Goal: Transaction & Acquisition: Purchase product/service

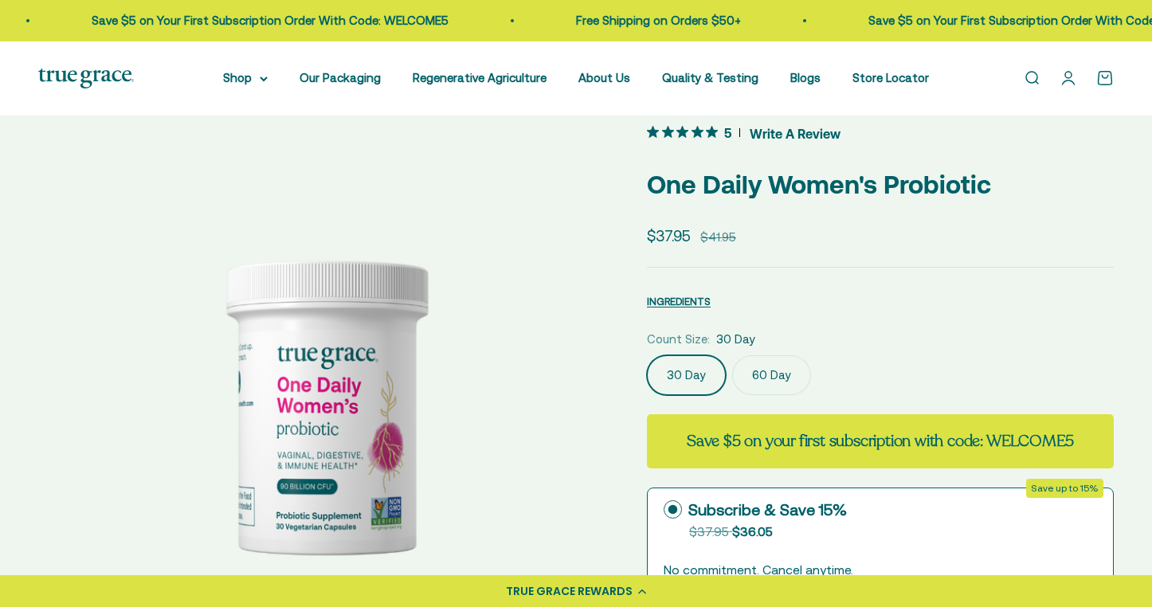
scroll to position [34, 0]
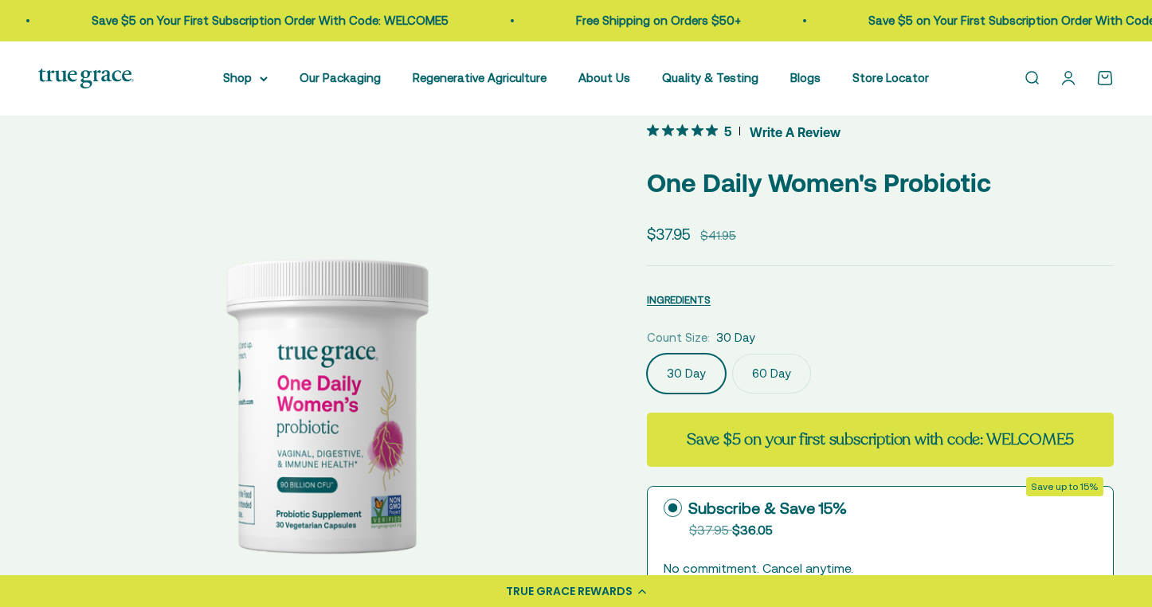
click at [767, 361] on label "60 Day" at bounding box center [771, 374] width 79 height 40
click at [647, 354] on input "60 Day" at bounding box center [646, 353] width 1 height 1
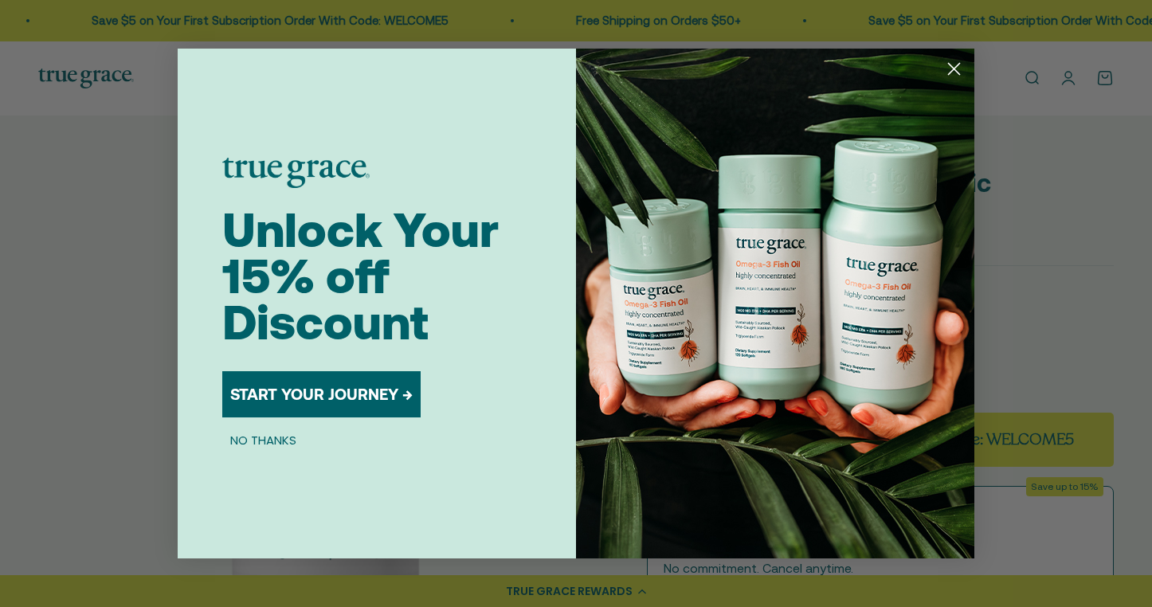
click at [950, 76] on circle "Close dialog" at bounding box center [954, 69] width 26 height 26
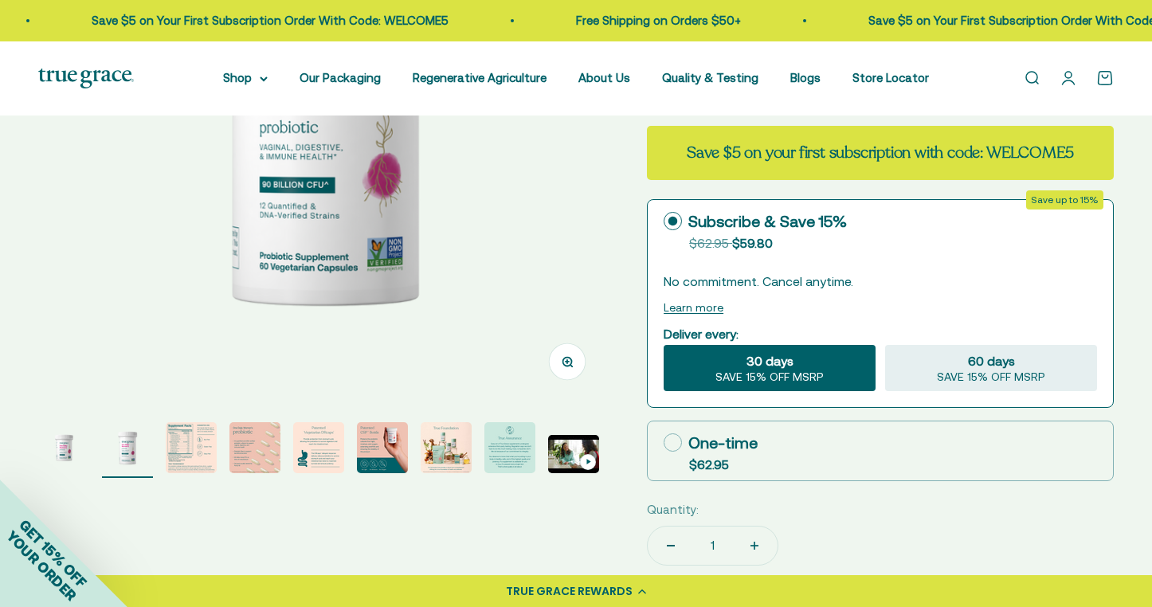
scroll to position [311, 0]
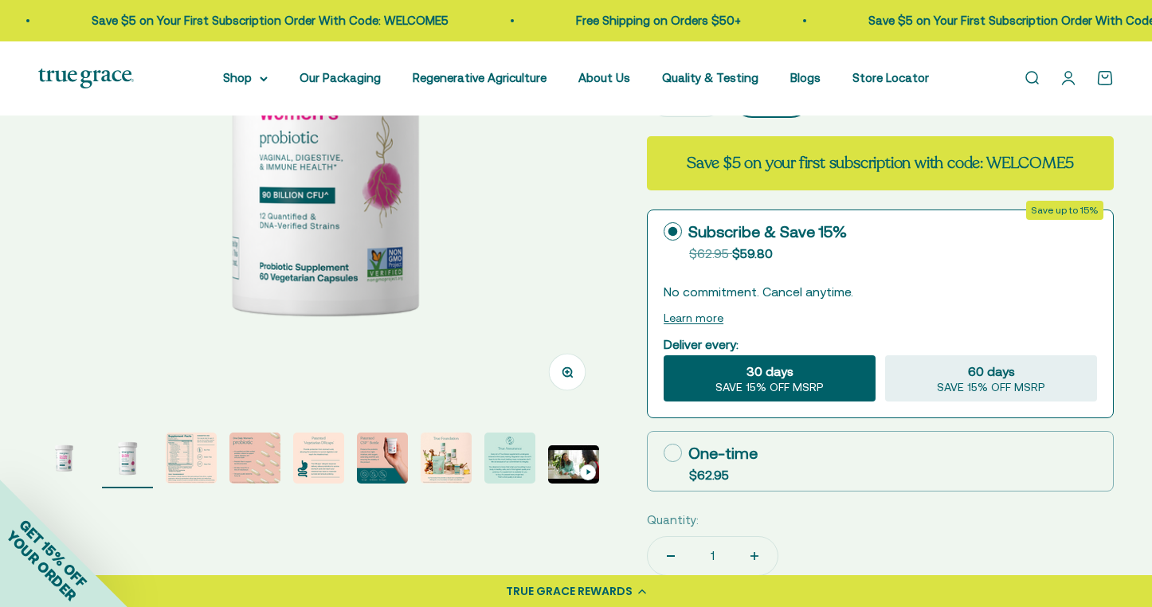
click at [262, 451] on img "Go to item 4" at bounding box center [254, 457] width 51 height 51
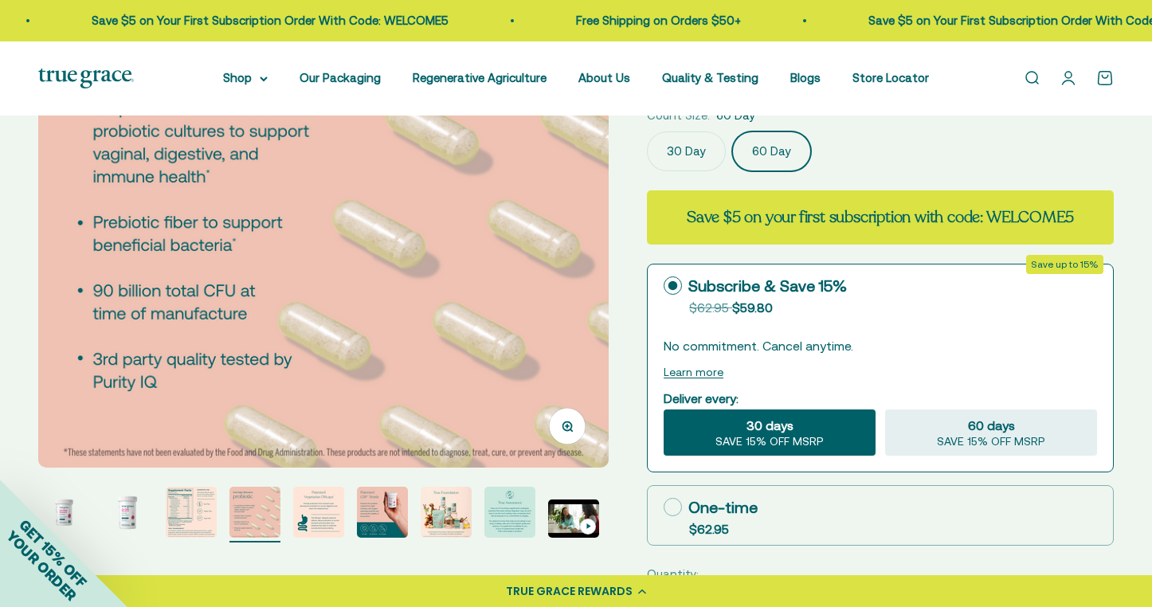
scroll to position [258, 0]
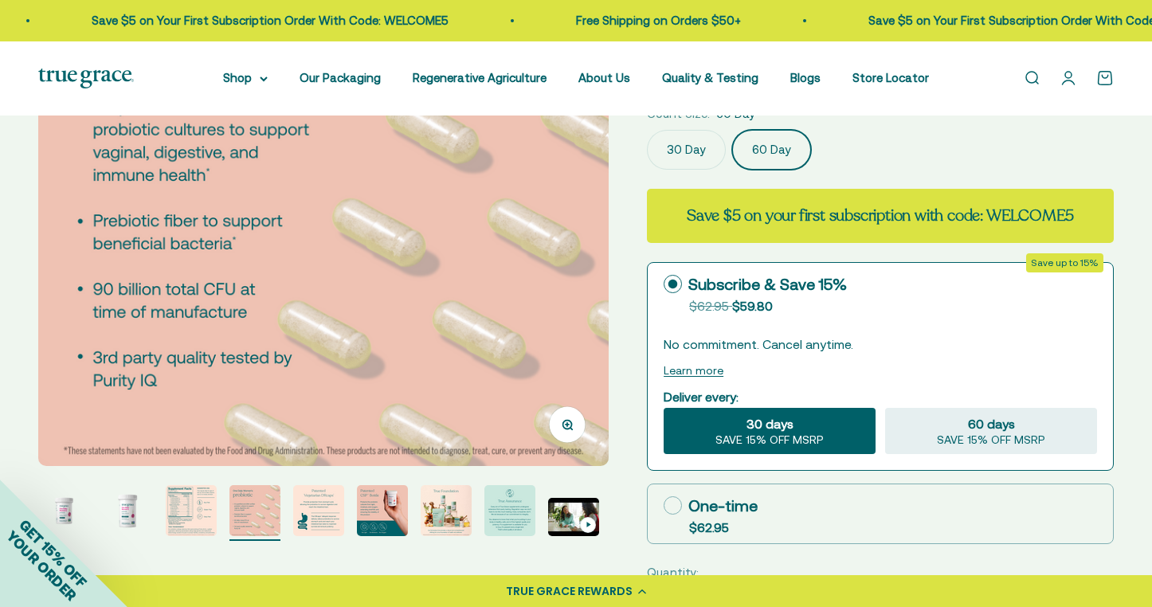
click at [332, 505] on img "Go to item 5" at bounding box center [318, 510] width 51 height 51
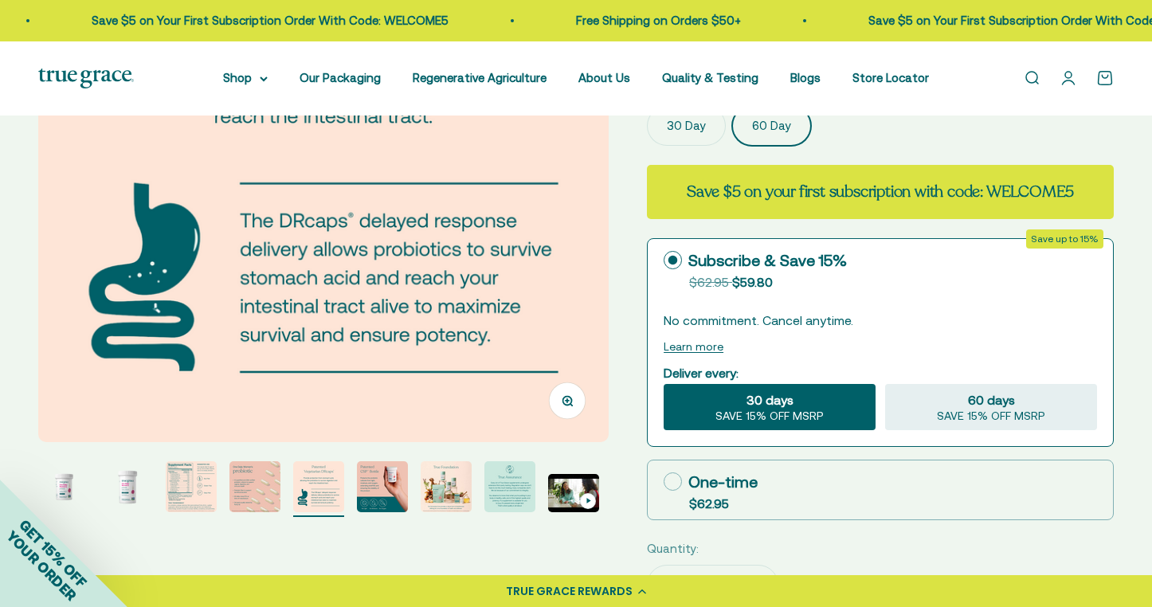
scroll to position [289, 0]
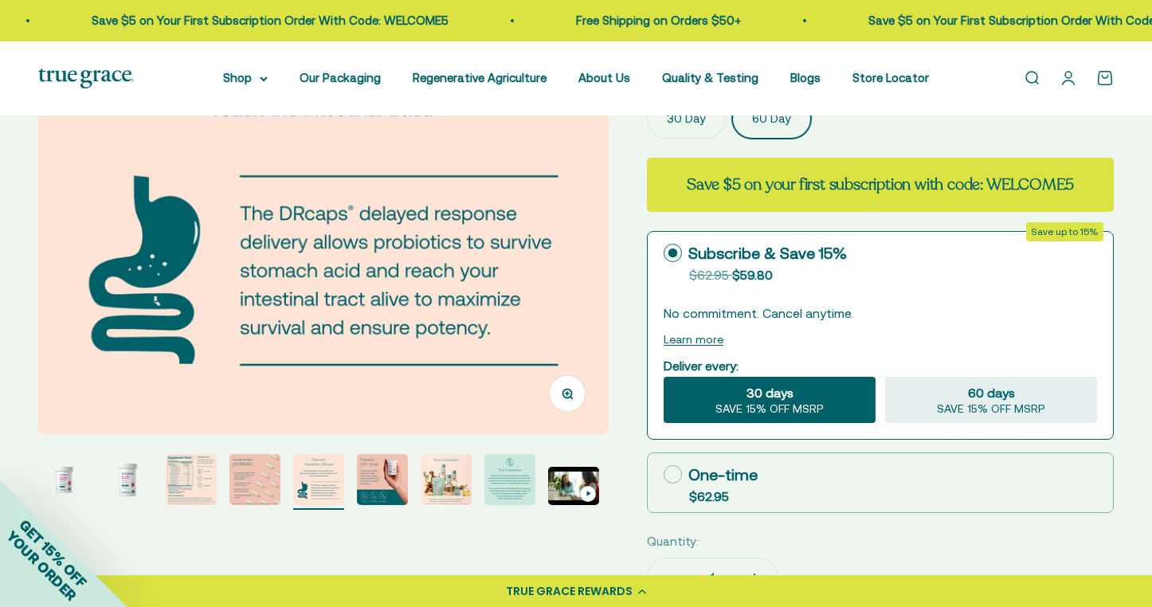
click at [386, 482] on img "Go to item 6" at bounding box center [382, 479] width 51 height 51
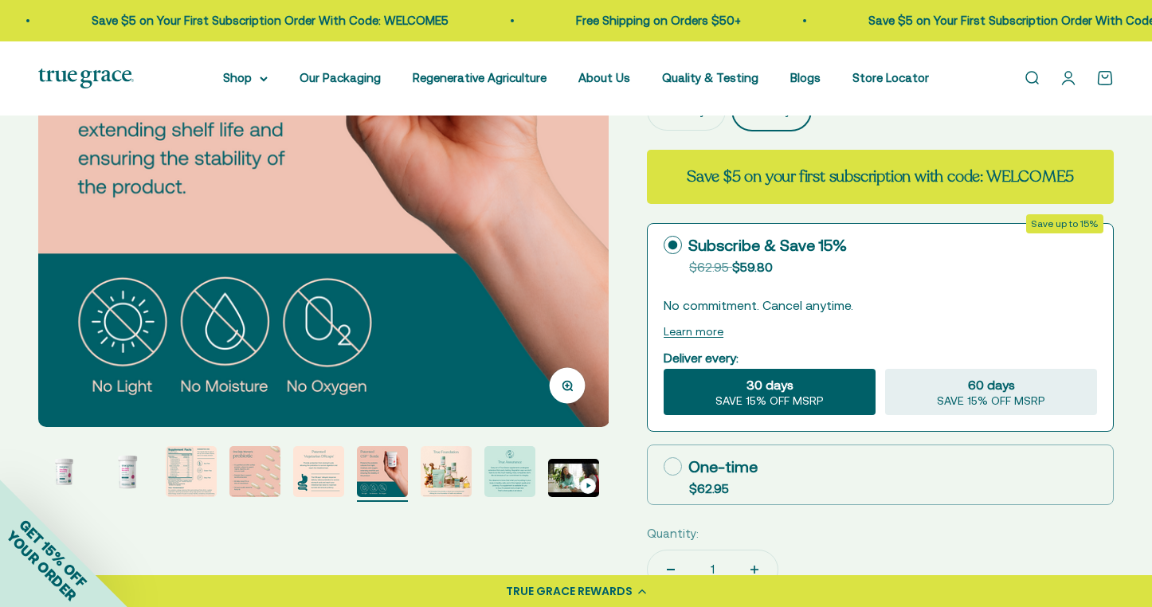
scroll to position [309, 0]
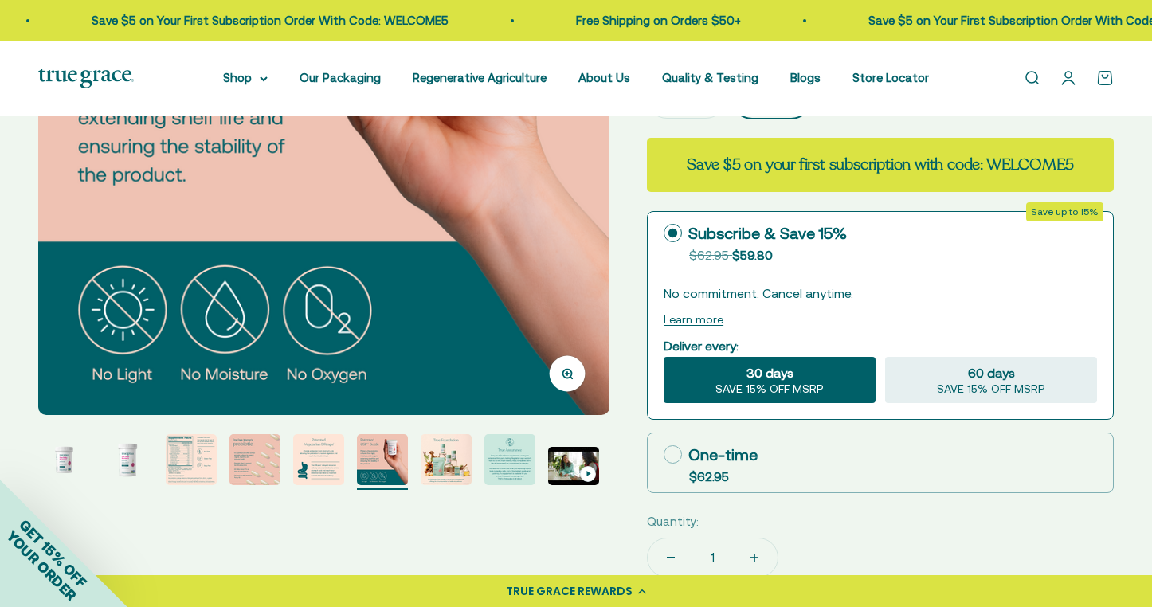
click at [435, 464] on img "Go to item 7" at bounding box center [446, 459] width 51 height 51
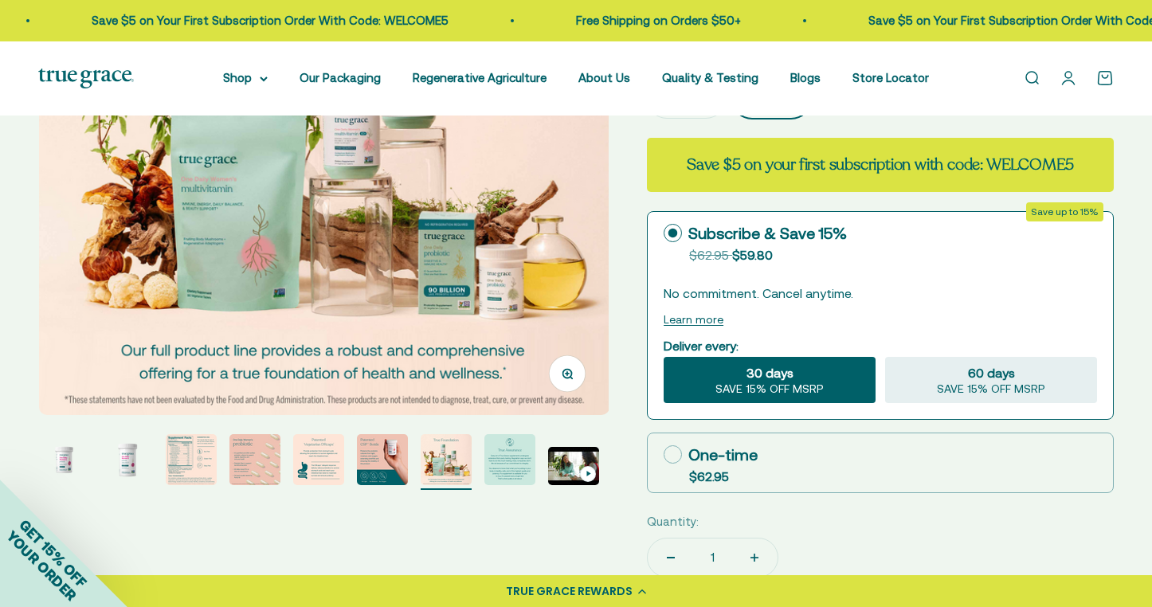
scroll to position [303, 0]
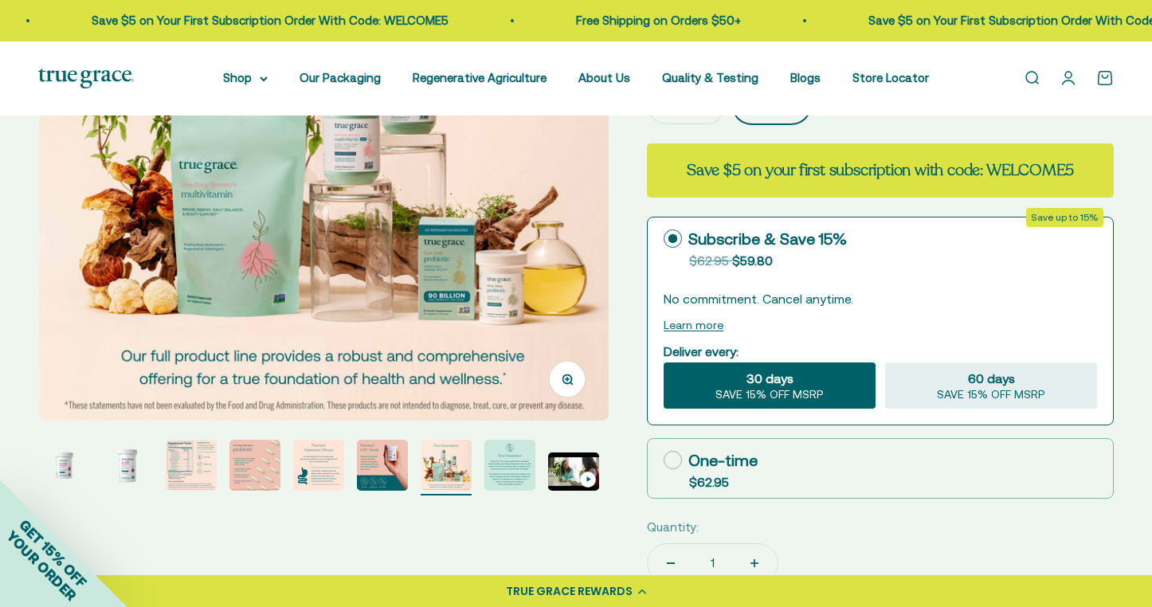
click at [501, 468] on img "Go to item 8" at bounding box center [509, 465] width 51 height 51
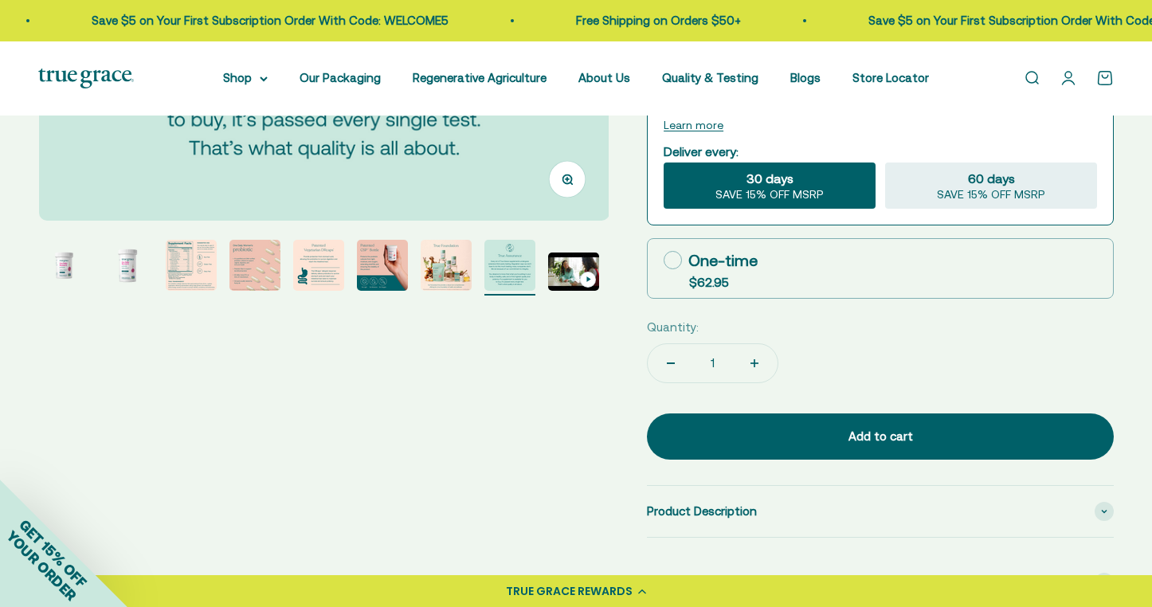
scroll to position [692, 0]
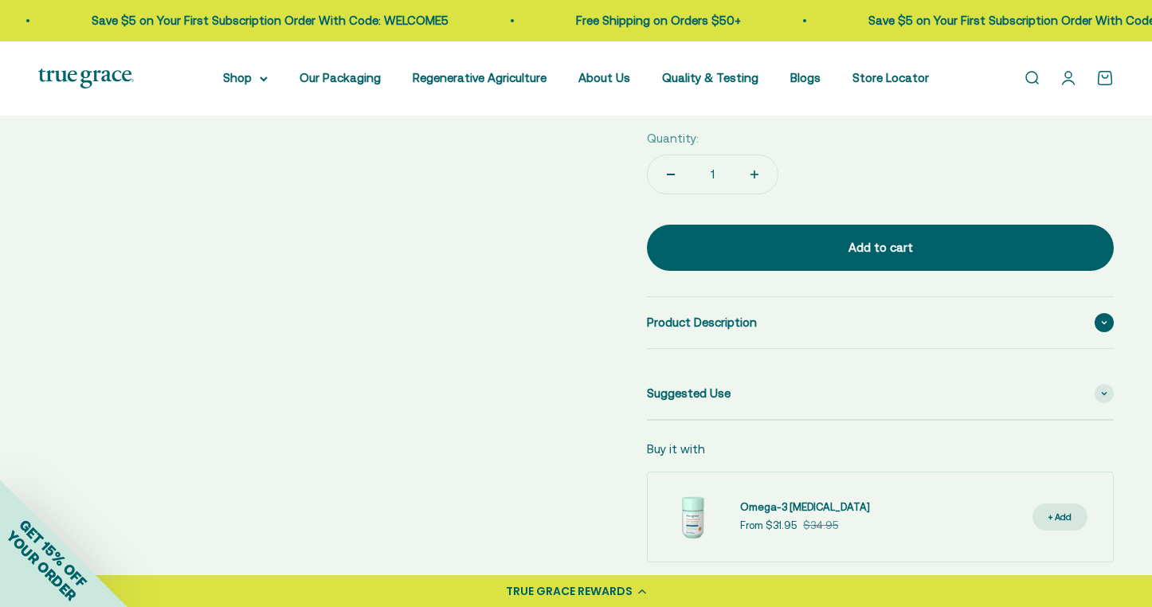
click at [714, 319] on span "Product Description" at bounding box center [702, 322] width 110 height 19
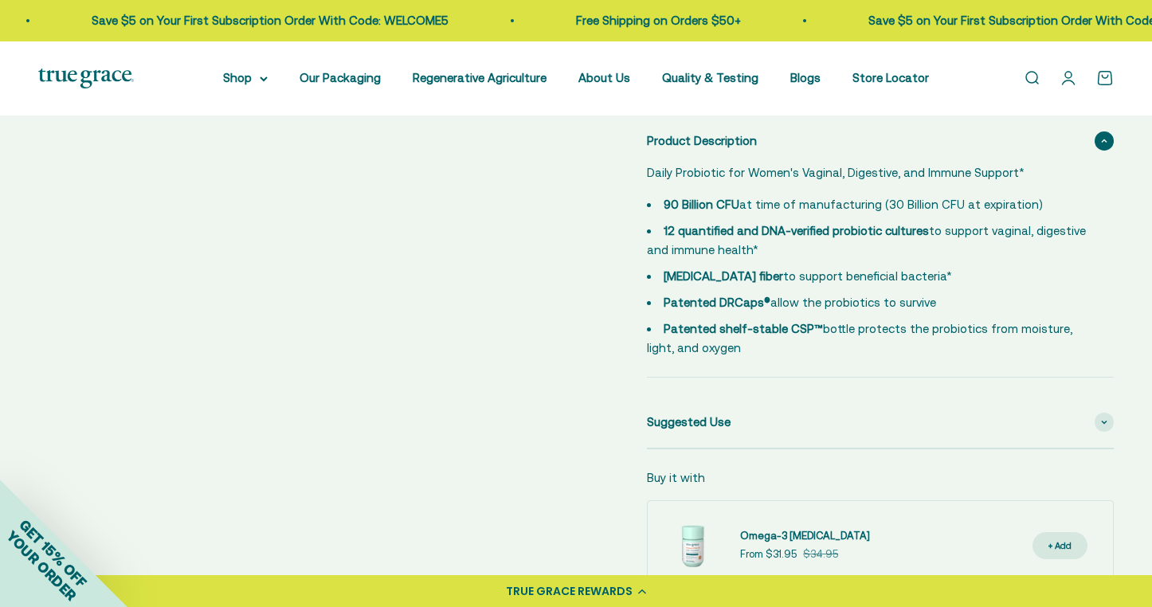
scroll to position [903, 0]
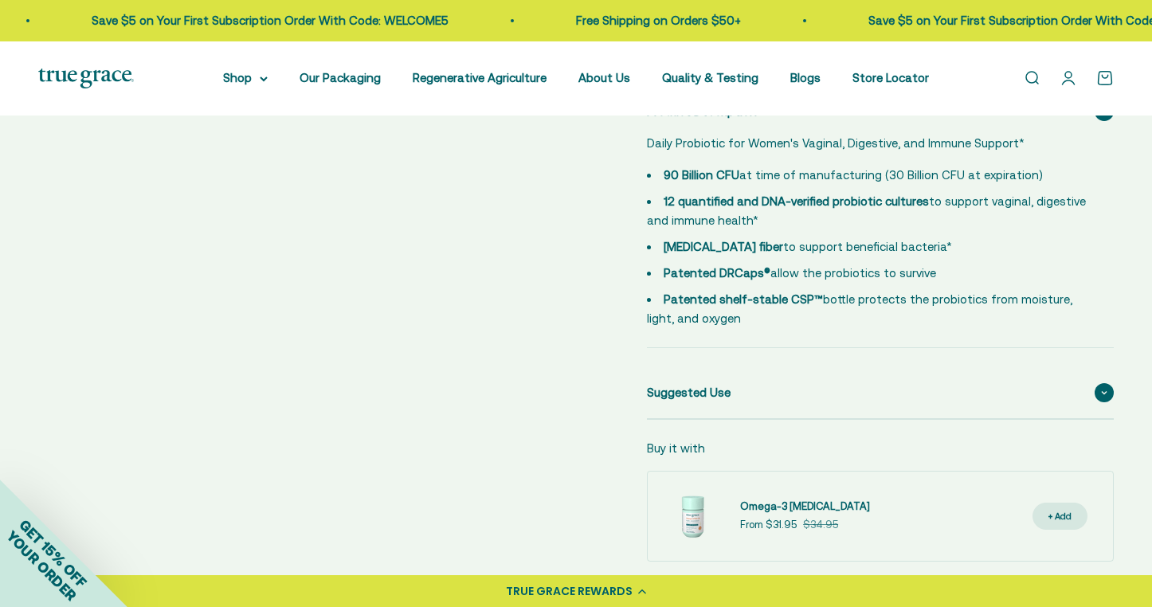
click at [668, 383] on span "Suggested Use" at bounding box center [689, 392] width 84 height 19
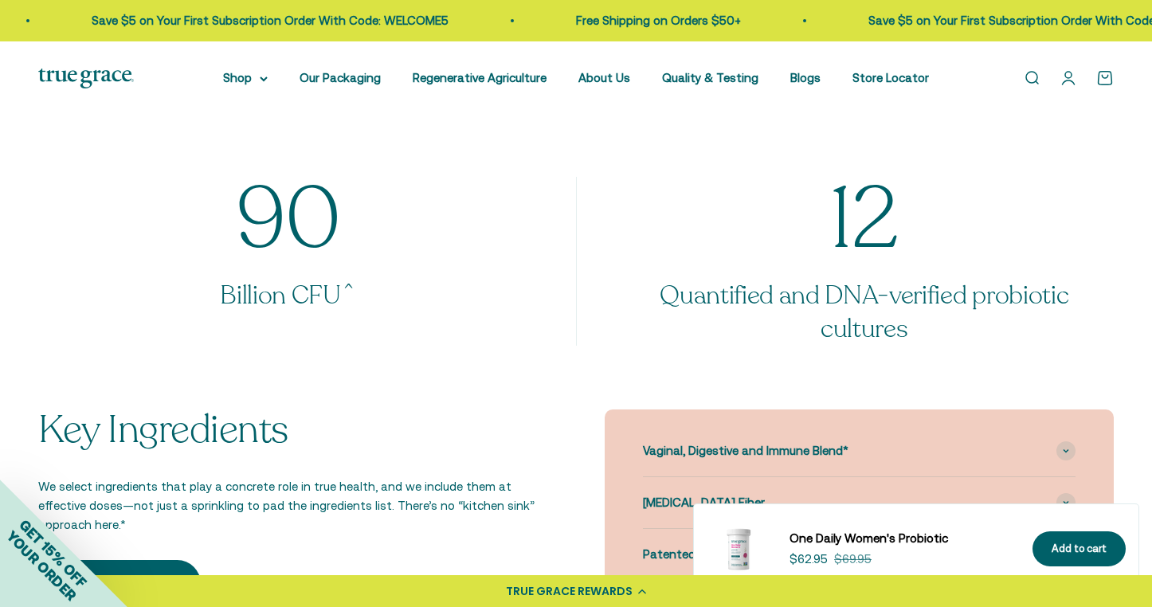
scroll to position [1790, 0]
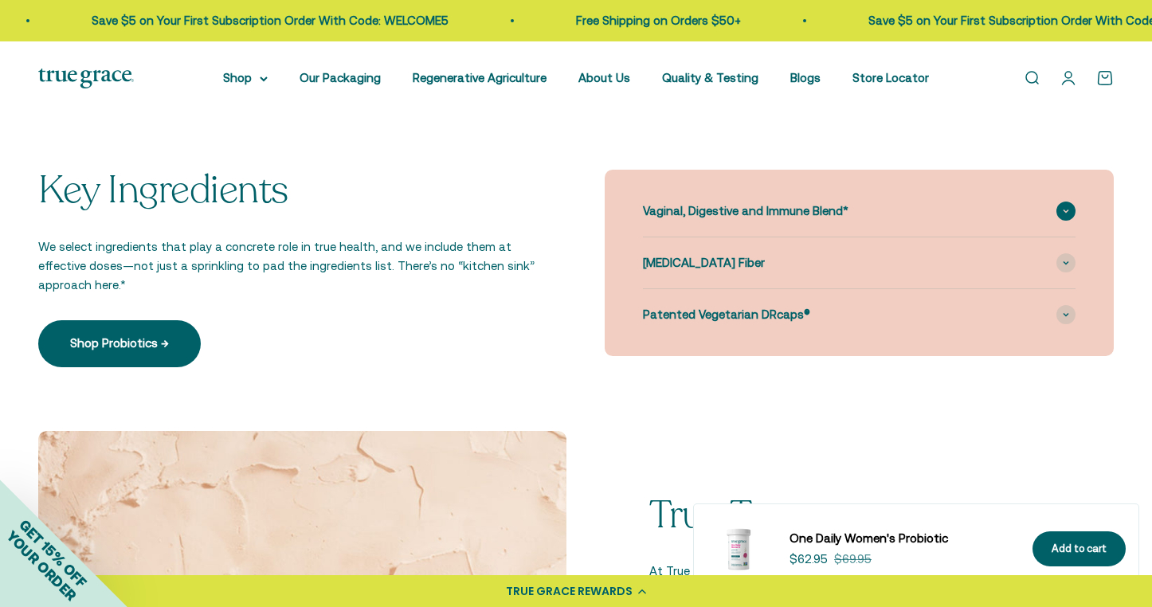
click at [800, 221] on div "Vaginal, Digestive and Immune Blend*" at bounding box center [859, 211] width 432 height 51
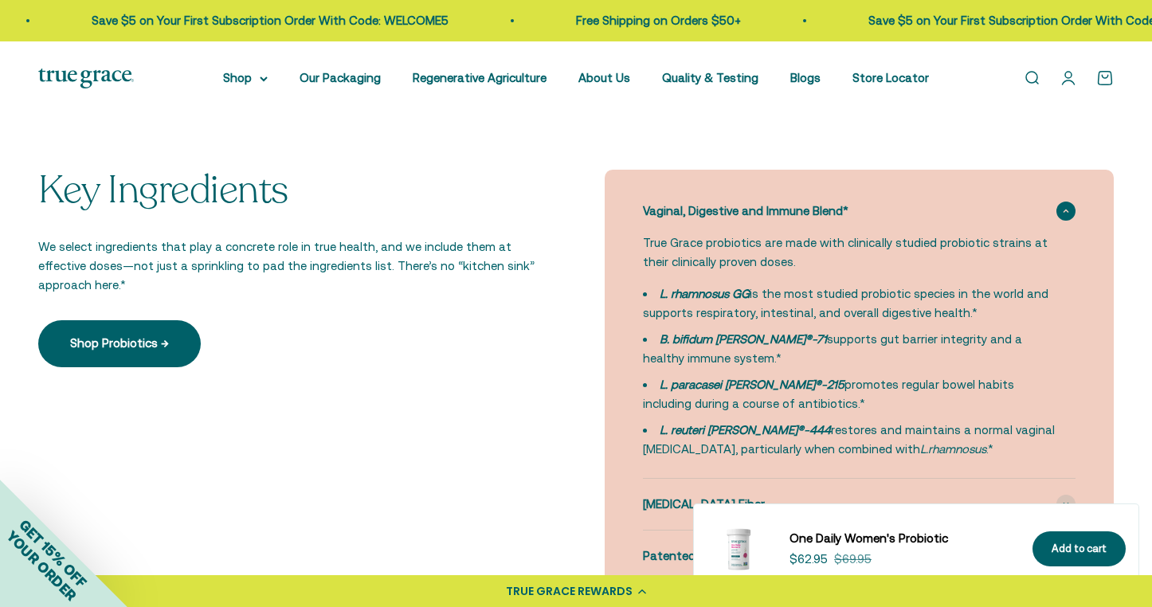
click at [800, 221] on div "Vaginal, Digestive and Immune Blend*" at bounding box center [859, 211] width 432 height 51
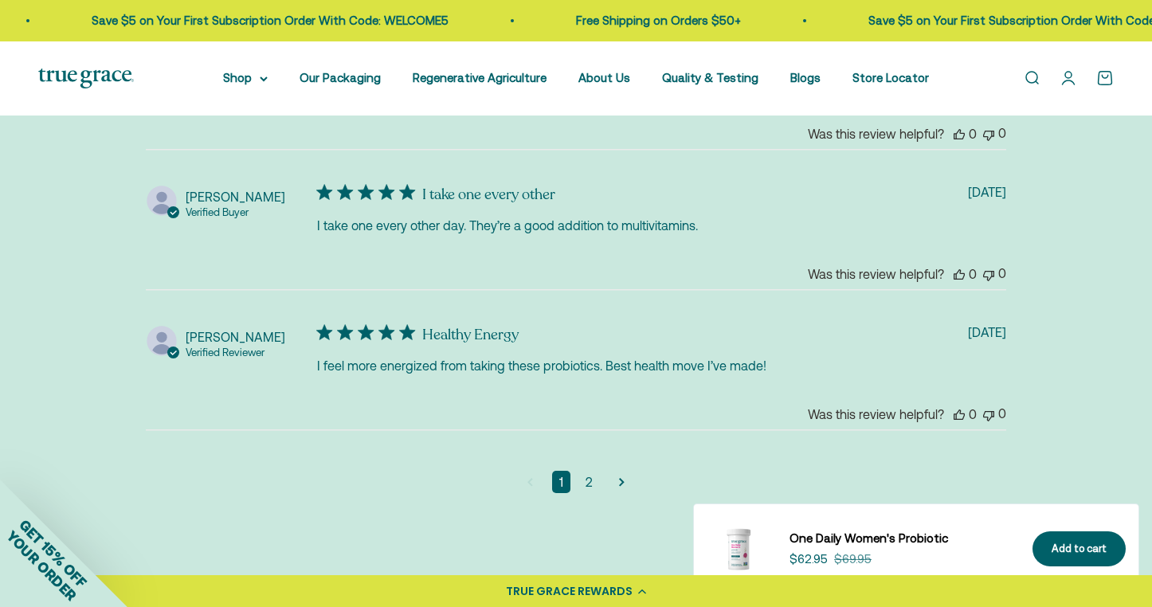
scroll to position [4241, 0]
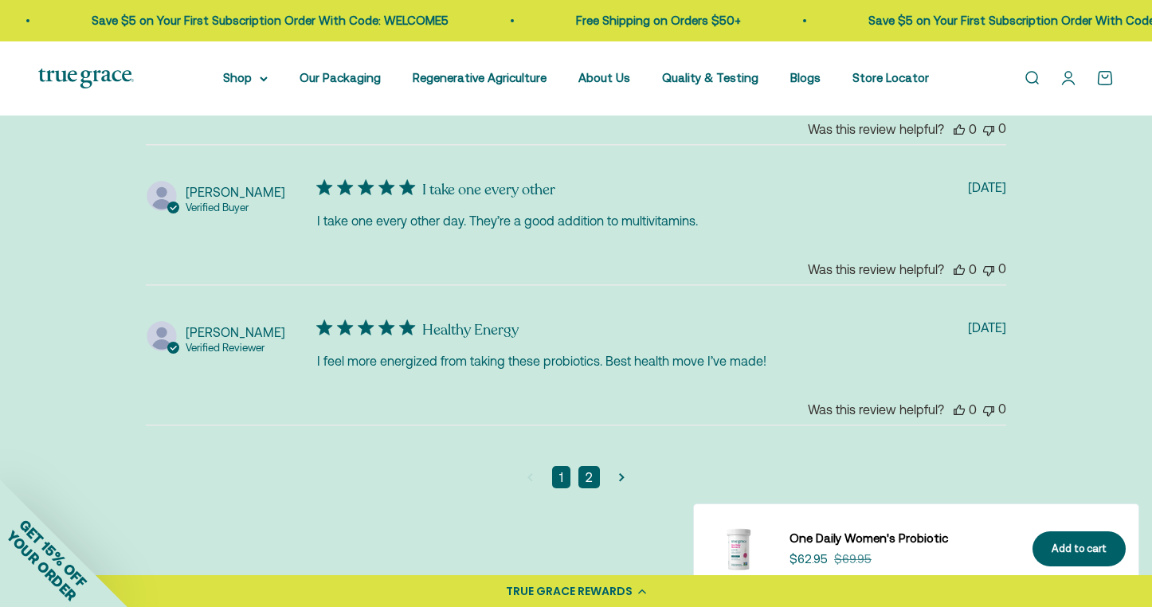
click at [588, 466] on link "2" at bounding box center [589, 477] width 22 height 22
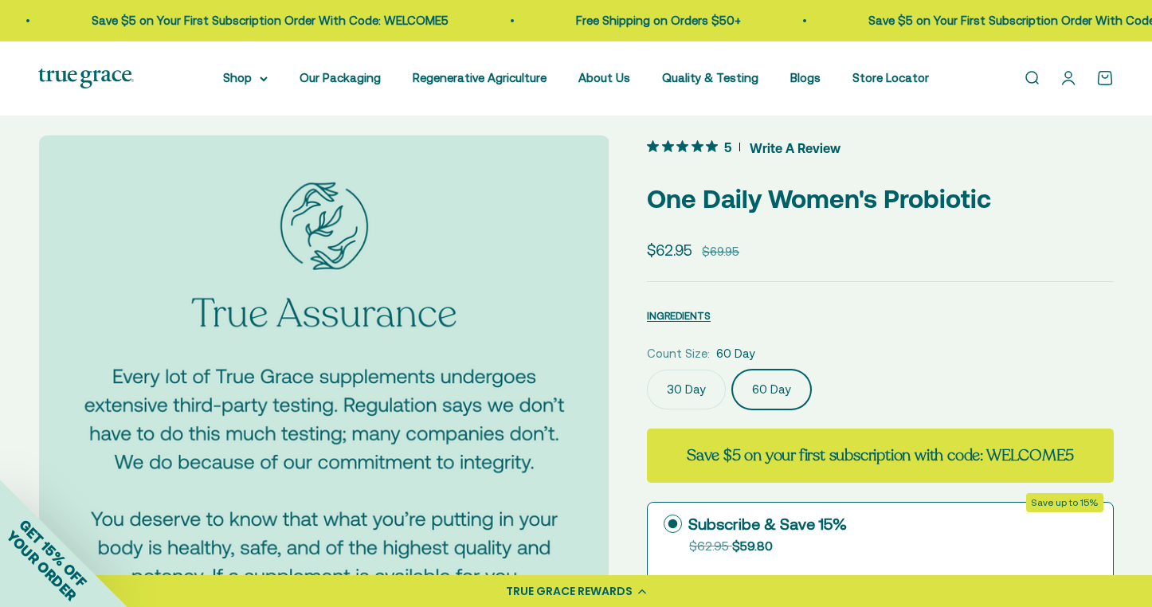
scroll to position [0, 0]
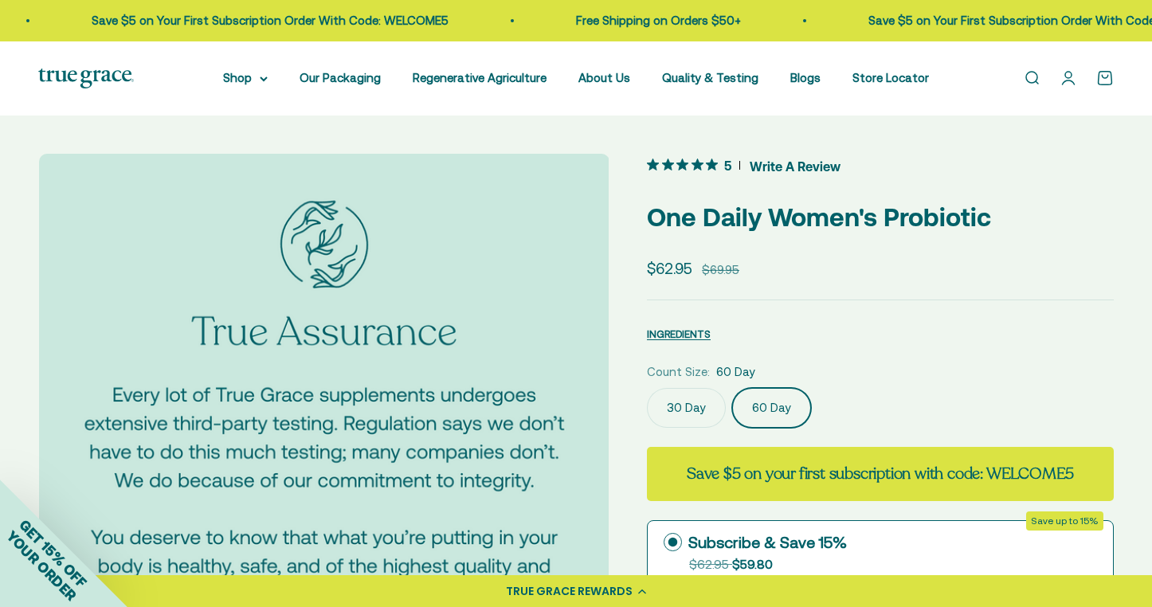
click at [686, 335] on span "INGREDIENTS" at bounding box center [679, 334] width 64 height 12
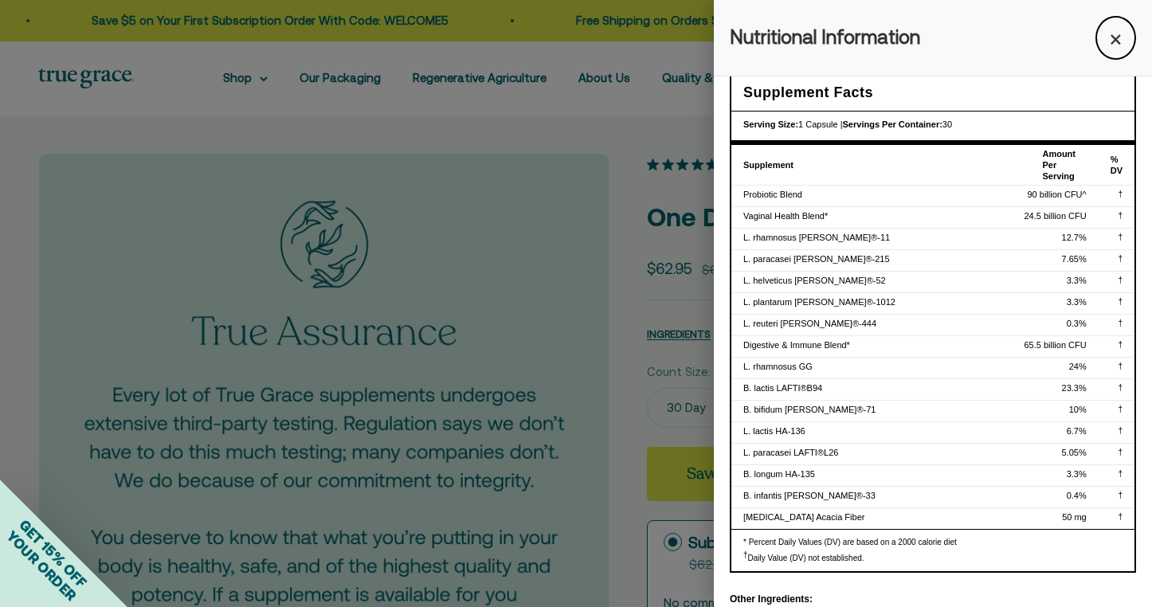
scroll to position [23, 0]
